Goal: Find specific page/section: Find specific page/section

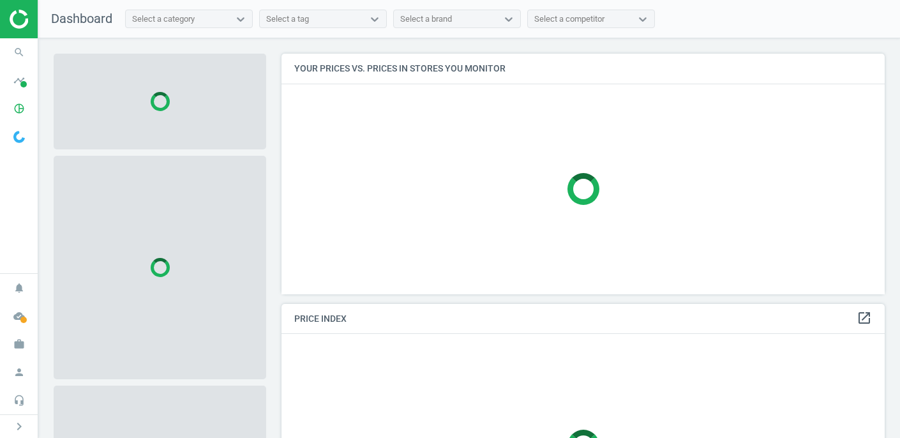
scroll to position [241, 604]
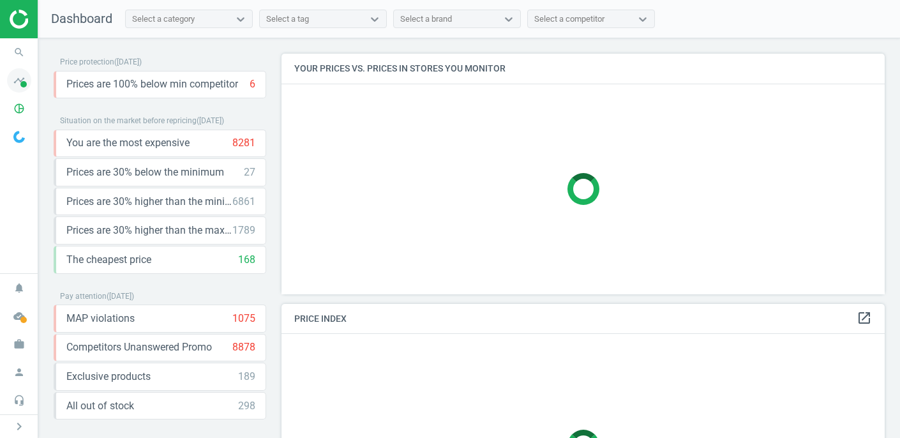
click at [16, 82] on icon "timeline" at bounding box center [19, 80] width 24 height 24
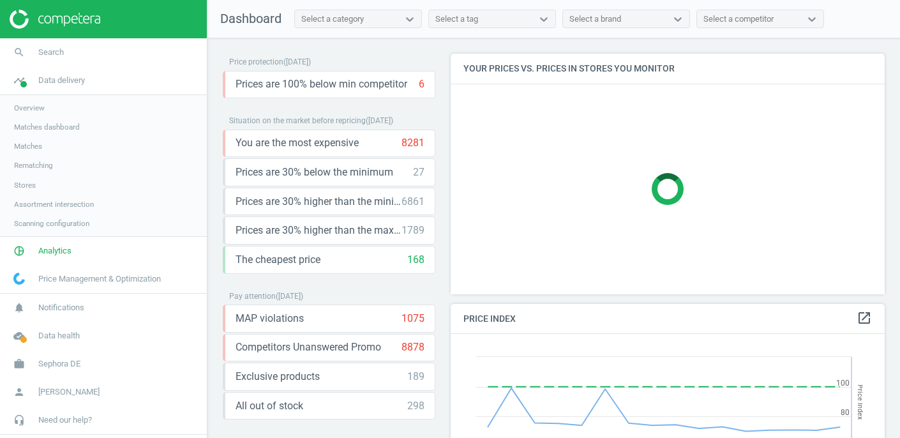
scroll to position [294, 435]
click at [31, 147] on span "Matches" at bounding box center [28, 146] width 28 height 10
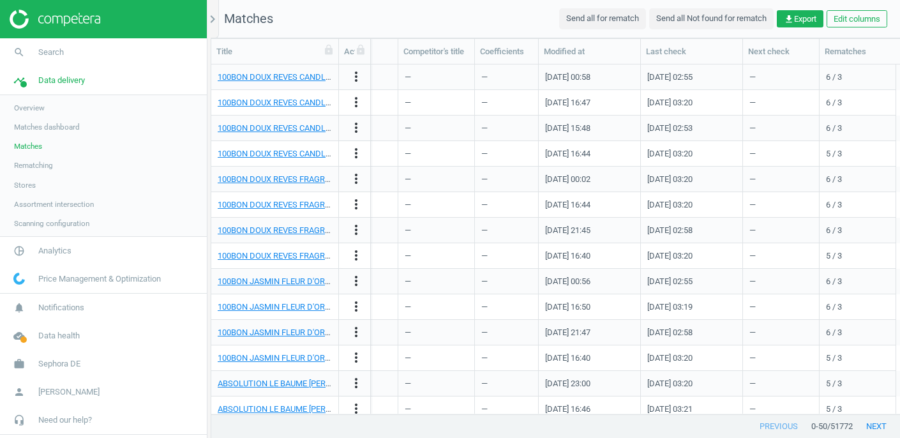
scroll to position [0, 1753]
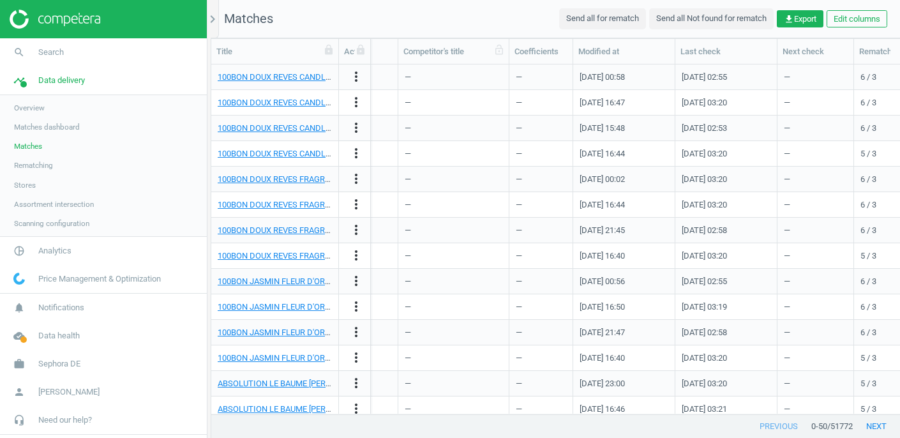
drag, startPoint x: 475, startPoint y: 56, endPoint x: 509, endPoint y: 52, distance: 34.0
click at [509, 52] on div at bounding box center [508, 51] width 13 height 25
click at [839, 20] on button "Edit columns" at bounding box center [857, 19] width 61 height 18
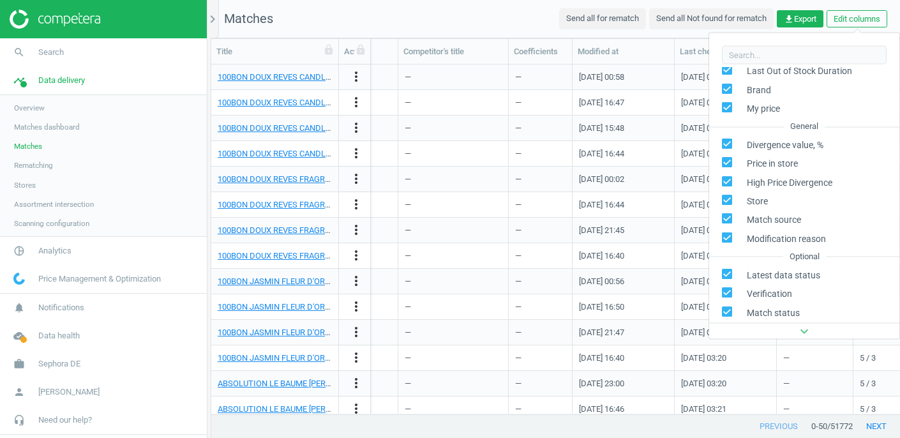
scroll to position [294, 0]
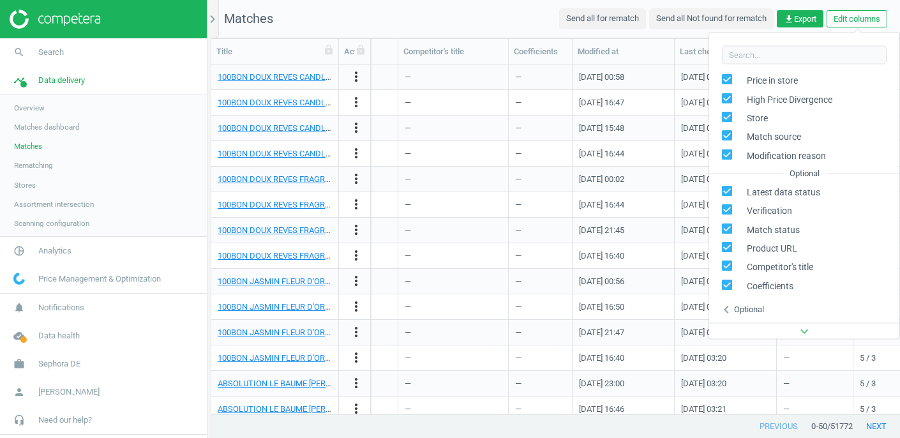
click at [740, 308] on div "Optional" at bounding box center [749, 308] width 30 height 11
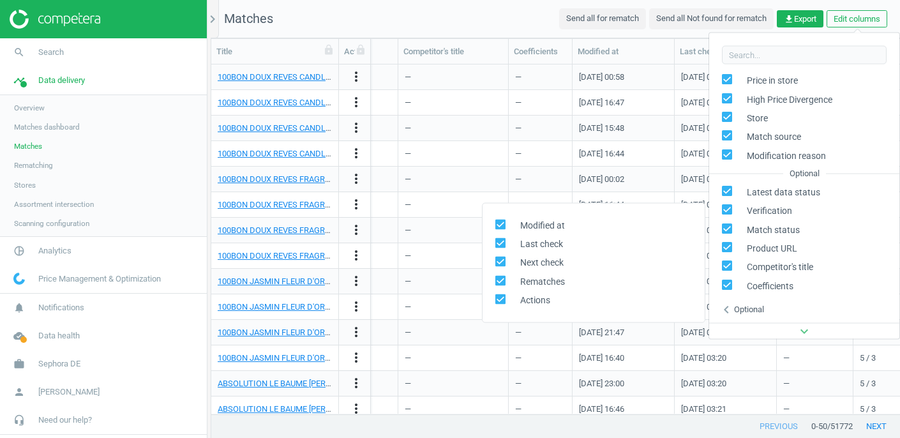
click at [740, 308] on div "Optional" at bounding box center [749, 308] width 30 height 11
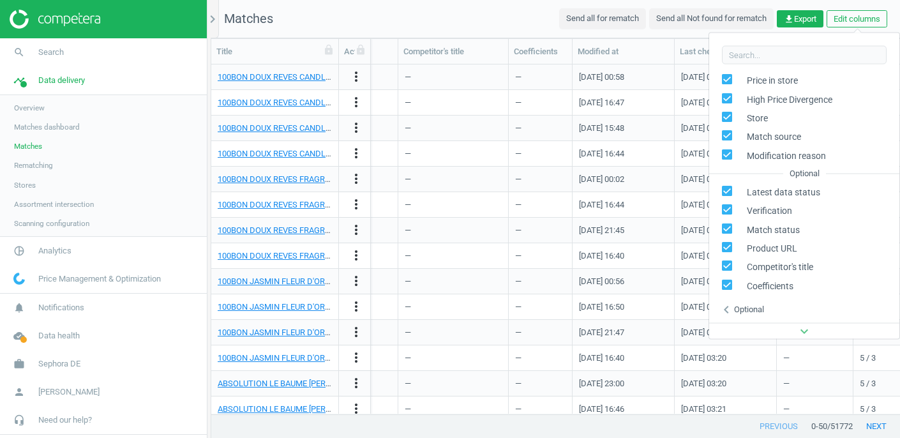
click at [805, 333] on icon "expand_more" at bounding box center [804, 331] width 15 height 15
click at [522, 19] on nav "Matches Send all for rematch Send all Not found for rematch get_app Export Edit…" at bounding box center [555, 19] width 689 height 38
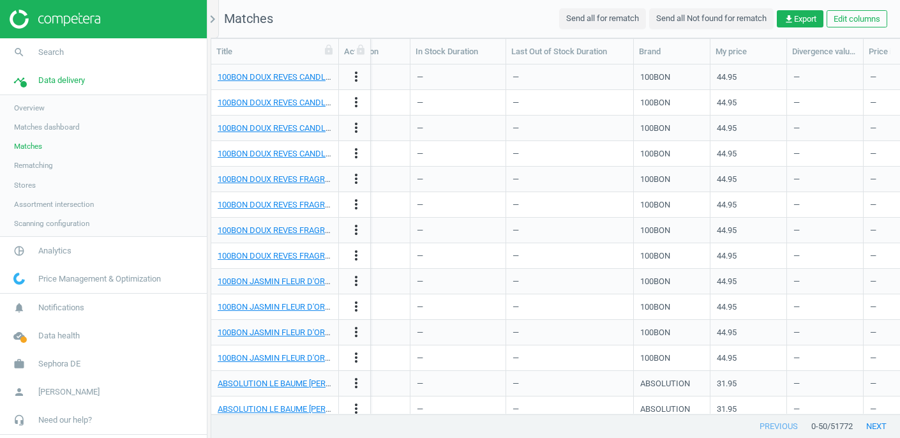
scroll to position [0, 0]
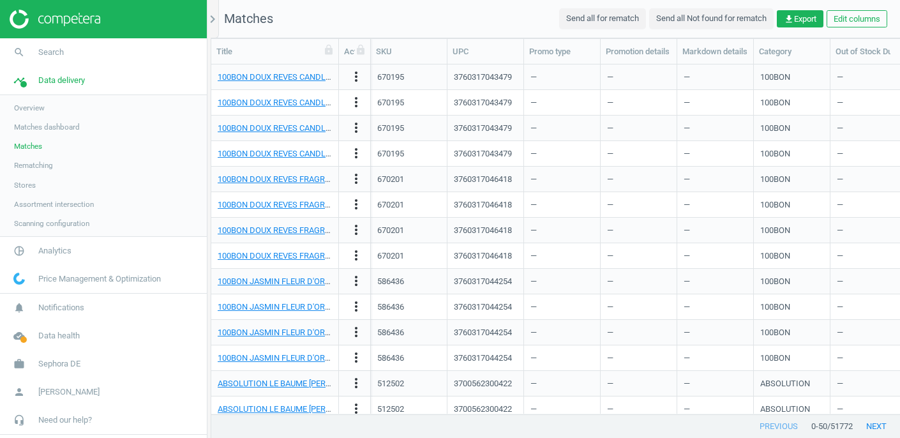
click at [20, 181] on span "Stores" at bounding box center [25, 185] width 22 height 10
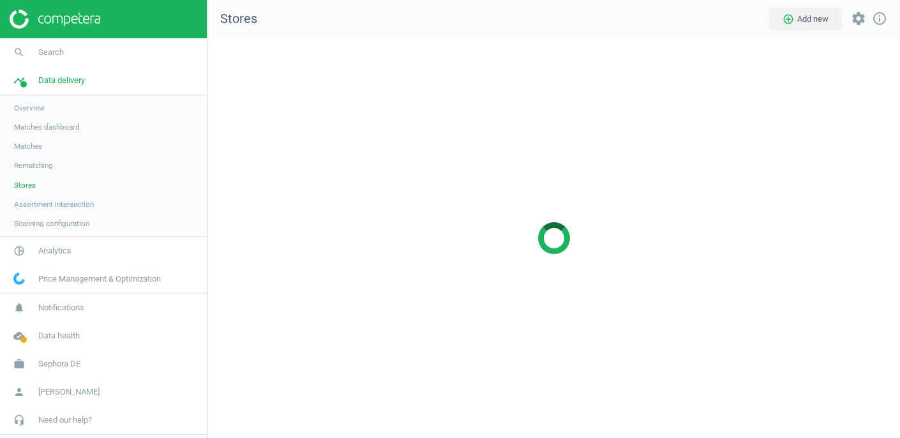
scroll to position [400, 693]
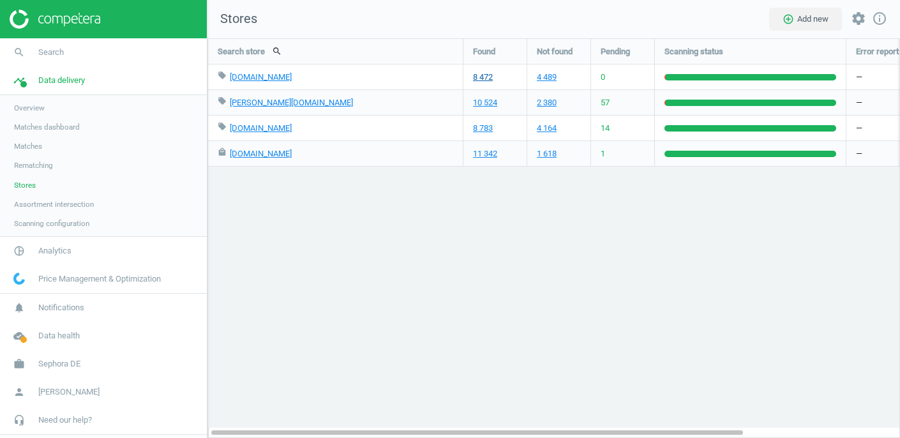
click at [485, 77] on link "8 472" at bounding box center [483, 76] width 20 height 11
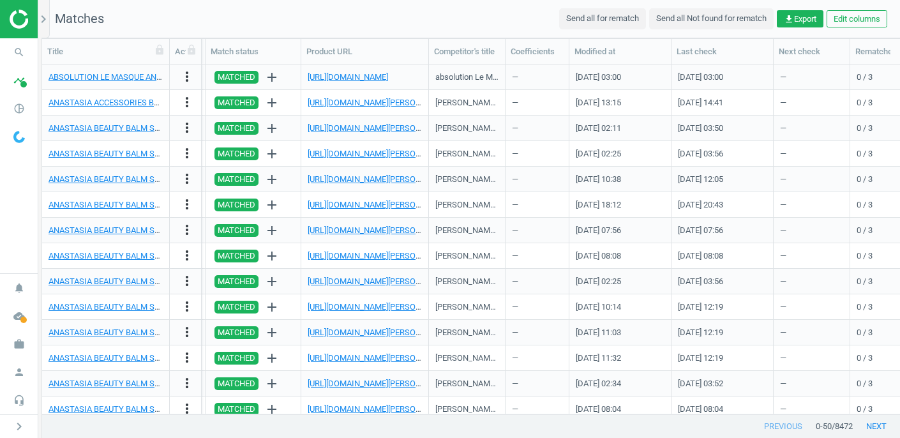
scroll to position [0, 1585]
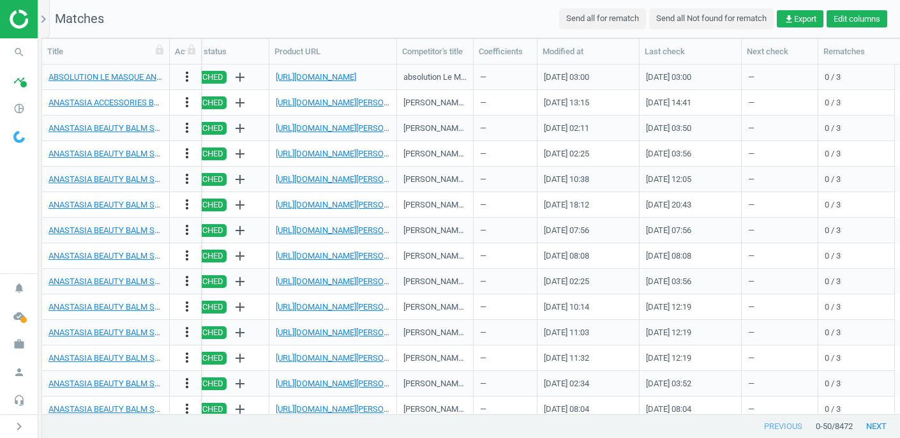
click at [848, 15] on button "Edit columns" at bounding box center [857, 19] width 61 height 18
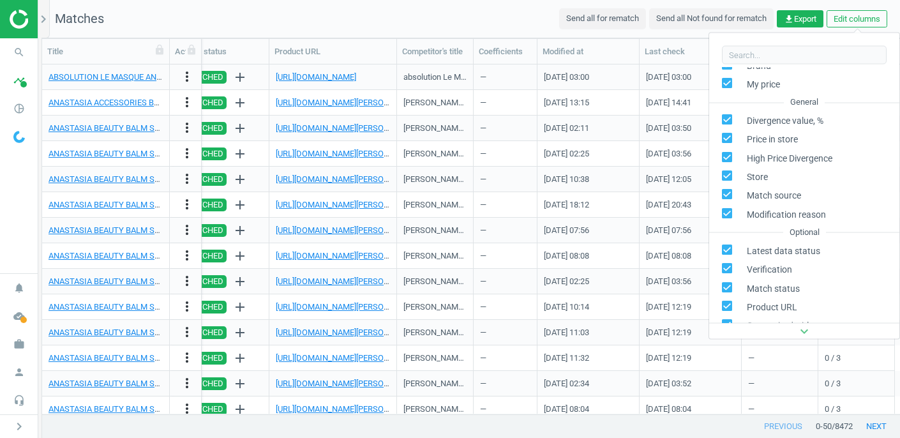
scroll to position [294, 0]
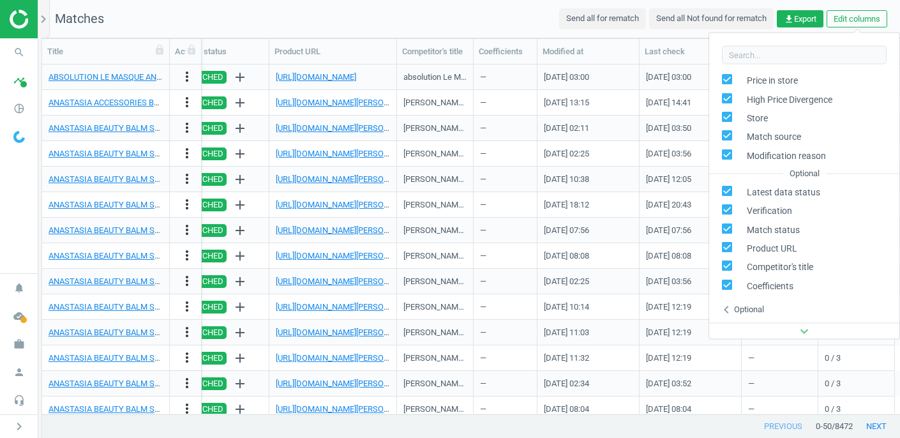
click at [746, 308] on div "Optional" at bounding box center [749, 308] width 30 height 11
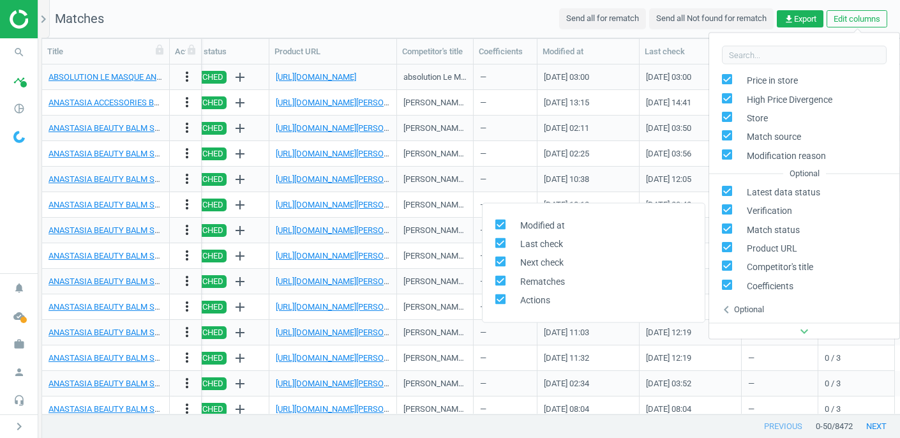
click at [746, 308] on div "Optional" at bounding box center [749, 308] width 30 height 11
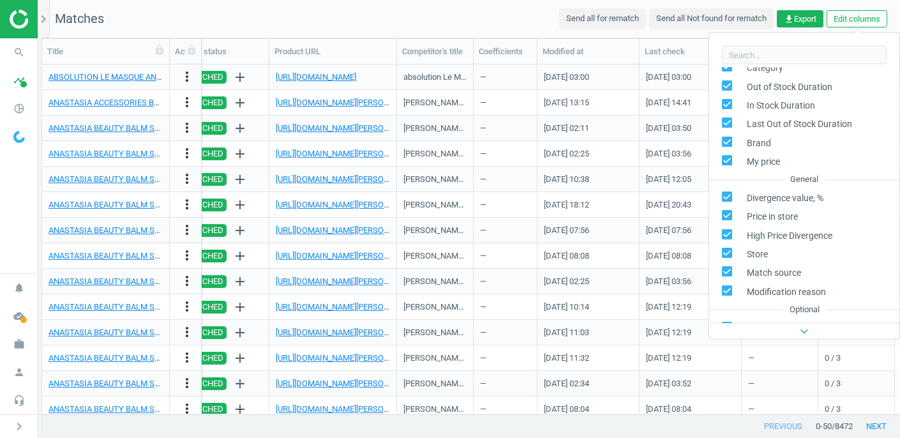
scroll to position [0, 0]
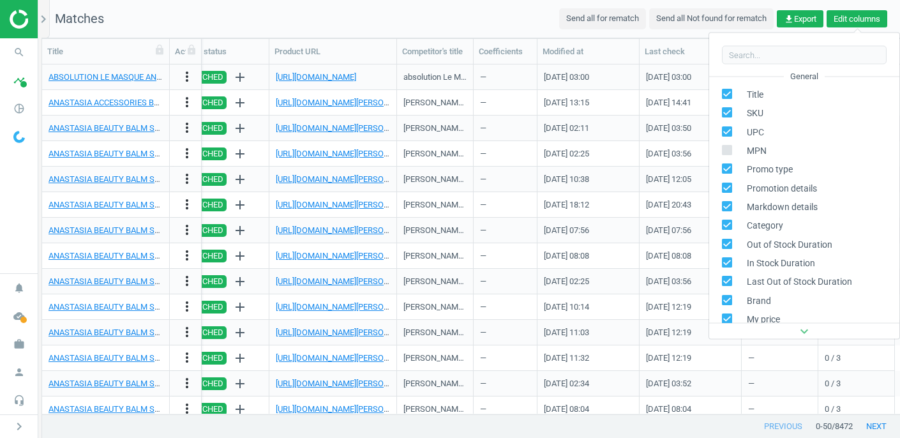
click at [844, 19] on button "Edit columns" at bounding box center [857, 19] width 61 height 18
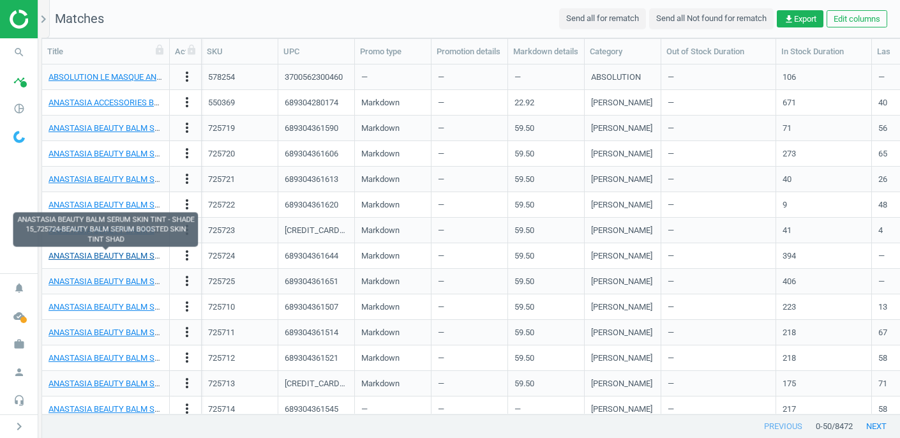
click at [89, 256] on link "ANASTASIA BEAUTY BALM SERUM SKIN TINT - SHADE 15_725724-BEAUTY BALM SERUM BOOST…" at bounding box center [264, 256] width 431 height 10
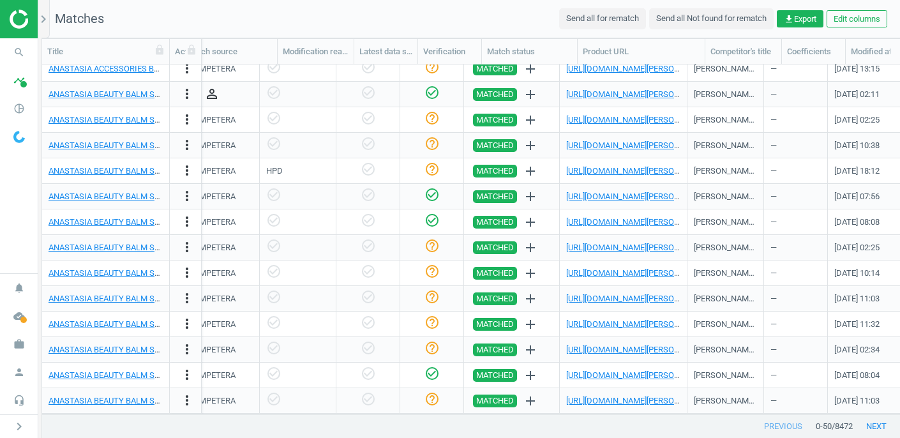
scroll to position [0, 1275]
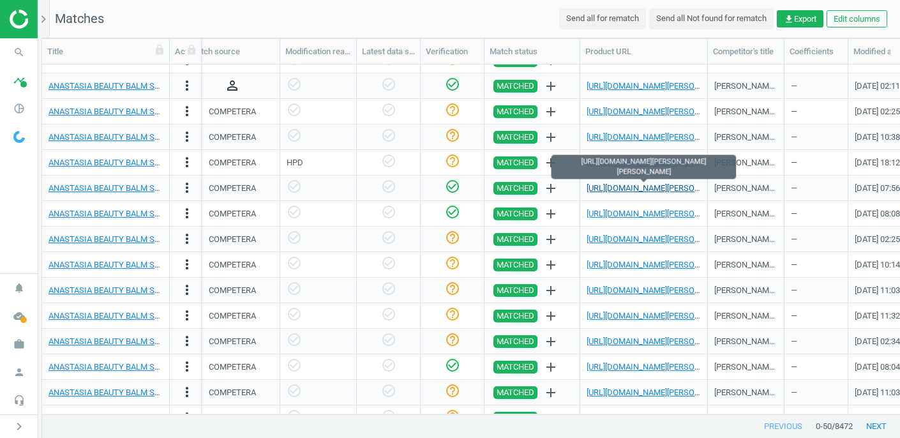
click at [639, 187] on link "https://www.flaconi.de/make-up/anastasia-beverly-hills/beauty-balm/anastasia-be…" at bounding box center [688, 188] width 203 height 10
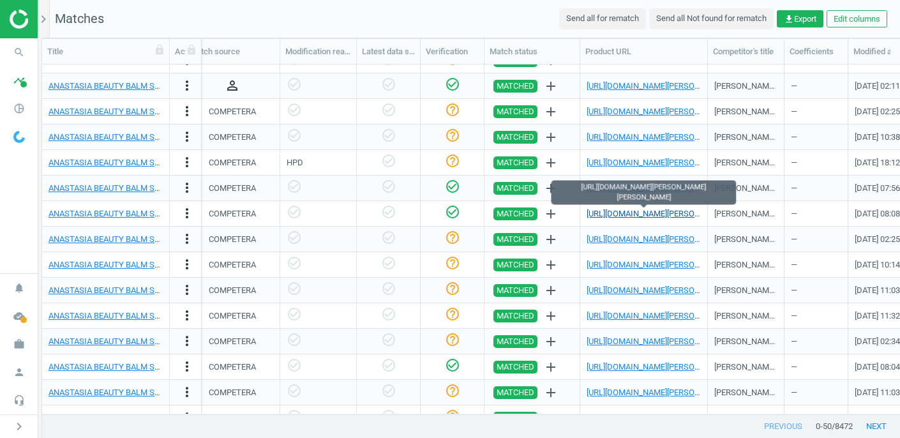
click at [623, 209] on link "https://www.flaconi.de/make-up/anastasia-beverly-hills/beauty-balm/anastasia-be…" at bounding box center [688, 214] width 203 height 10
